Goal: Navigation & Orientation: Find specific page/section

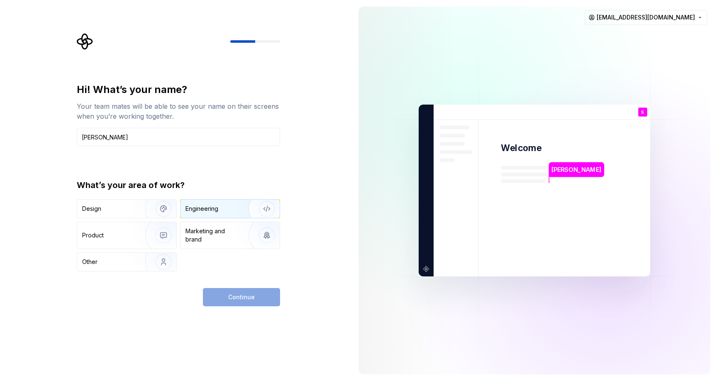
type input "[PERSON_NAME]"
click at [230, 215] on div "Engineering" at bounding box center [230, 209] width 99 height 18
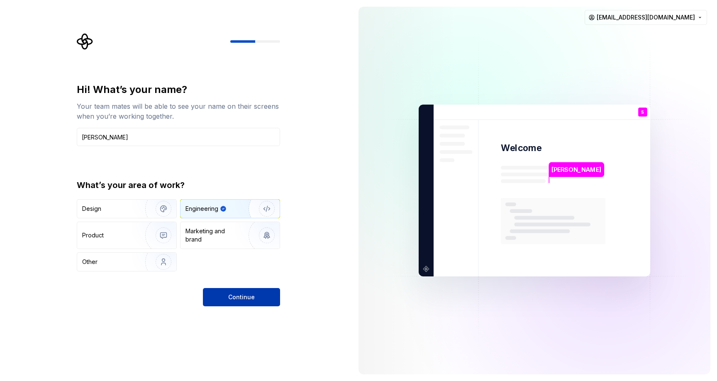
click at [248, 296] on span "Continue" at bounding box center [241, 297] width 27 height 8
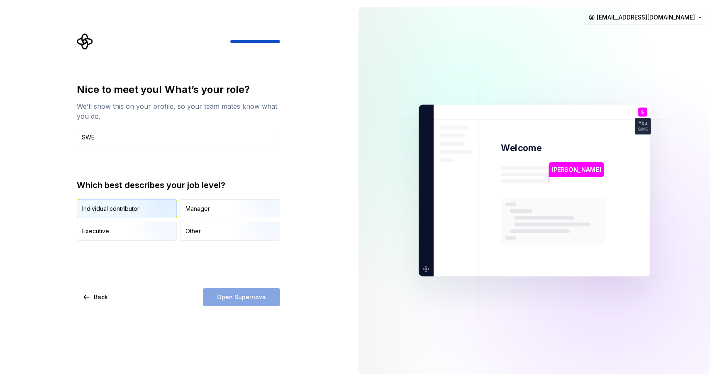
type input "SWE"
click at [143, 208] on img "button" at bounding box center [156, 219] width 53 height 56
click at [232, 292] on button "Open Supernova" at bounding box center [241, 297] width 77 height 18
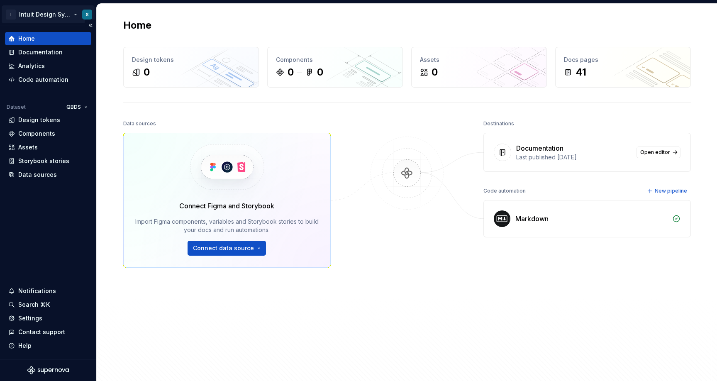
click at [88, 17] on html "I Intuit Design System S Home Documentation Analytics Code automation Dataset Q…" at bounding box center [358, 190] width 717 height 381
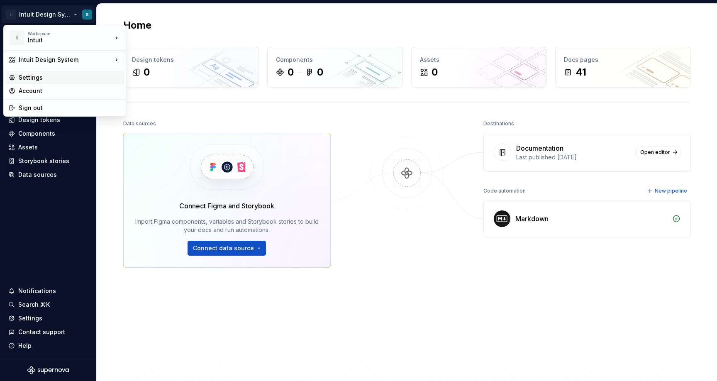
click at [40, 72] on div "Settings" at bounding box center [64, 77] width 119 height 13
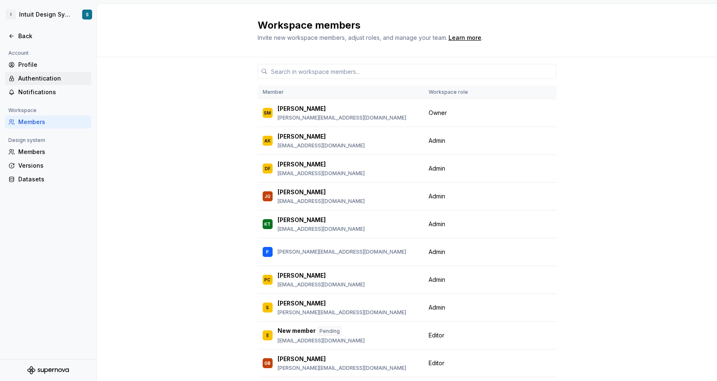
click at [30, 77] on div "Authentication" at bounding box center [53, 78] width 70 height 8
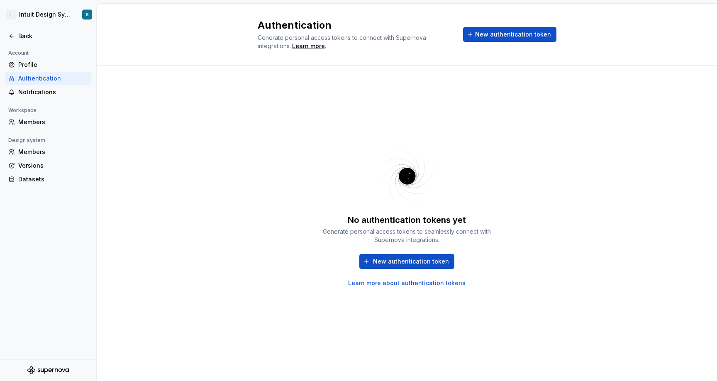
click at [20, 43] on div at bounding box center [48, 45] width 96 height 5
click at [25, 37] on div "Back" at bounding box center [53, 36] width 70 height 8
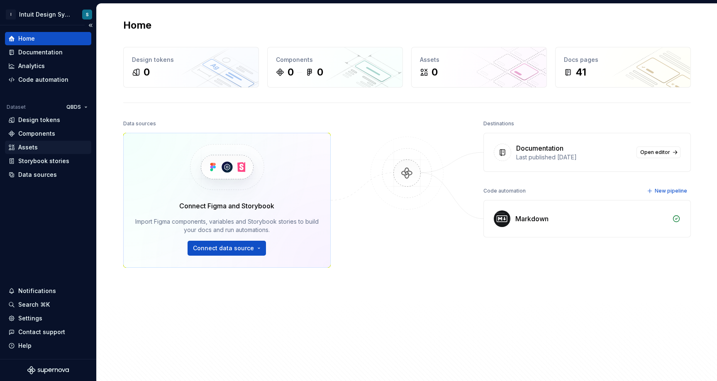
click at [39, 148] on div "Assets" at bounding box center [48, 147] width 80 height 8
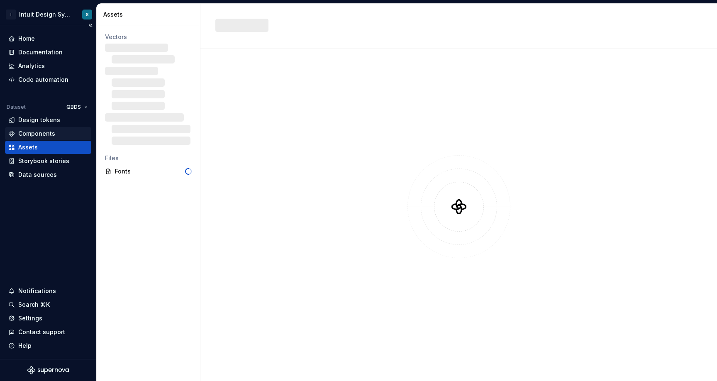
click at [44, 132] on div "Components" at bounding box center [36, 134] width 37 height 8
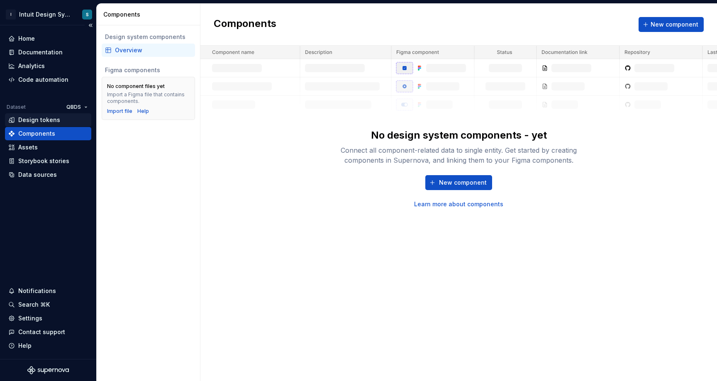
click at [55, 120] on div "Design tokens" at bounding box center [39, 120] width 42 height 8
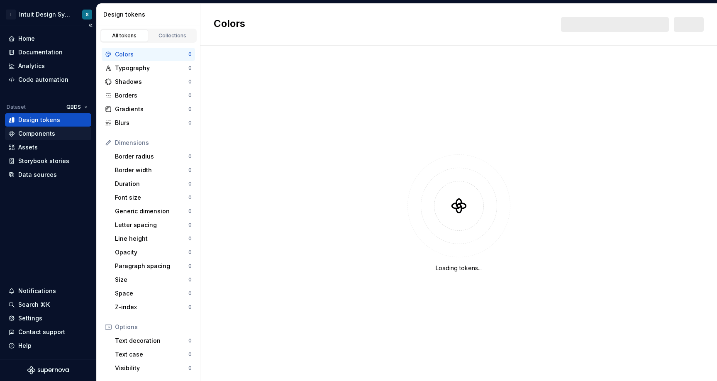
click at [46, 135] on div "Components" at bounding box center [36, 134] width 37 height 8
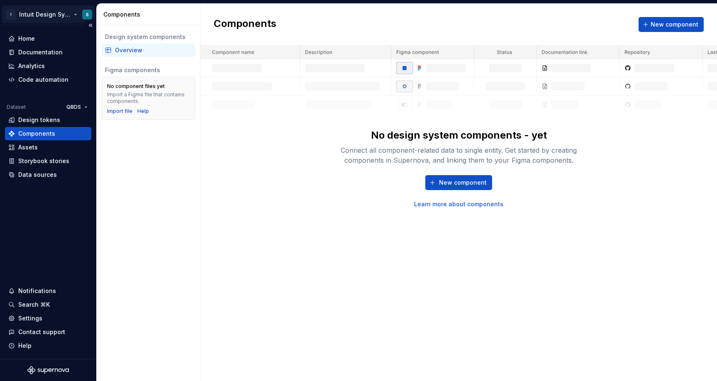
click at [76, 15] on html "I Intuit Design System S Home Documentation Analytics Code automation Dataset Q…" at bounding box center [358, 190] width 717 height 381
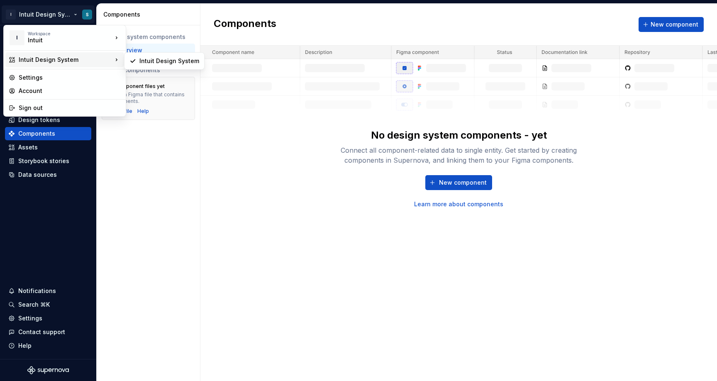
click at [296, 152] on html "I Intuit Design System S Home Documentation Analytics Code automation Dataset Q…" at bounding box center [358, 190] width 717 height 381
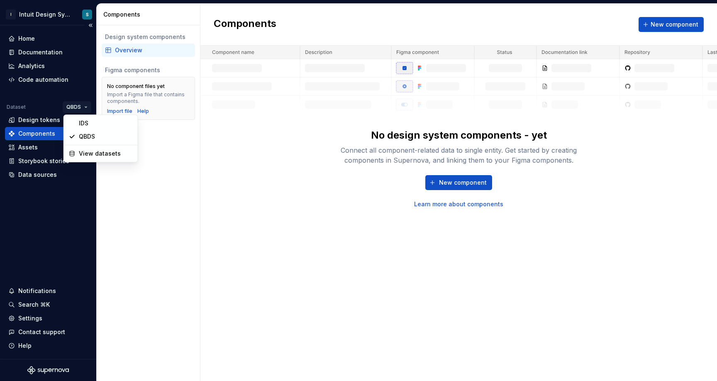
click at [84, 108] on html "I Intuit Design System S Home Documentation Analytics Code automation Dataset Q…" at bounding box center [358, 190] width 717 height 381
click at [89, 124] on div "IDS" at bounding box center [106, 123] width 54 height 8
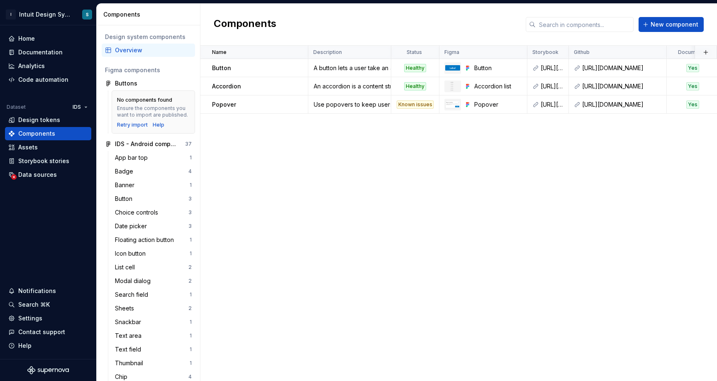
click at [142, 97] on div "No components found" at bounding box center [144, 100] width 55 height 7
